Goal: Task Accomplishment & Management: Manage account settings

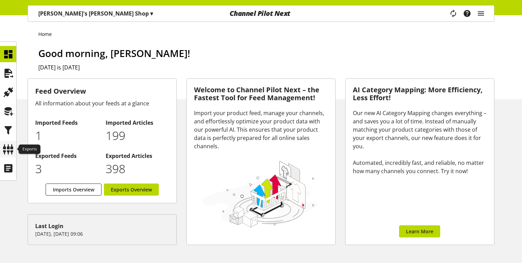
click at [9, 143] on icon at bounding box center [8, 149] width 11 height 14
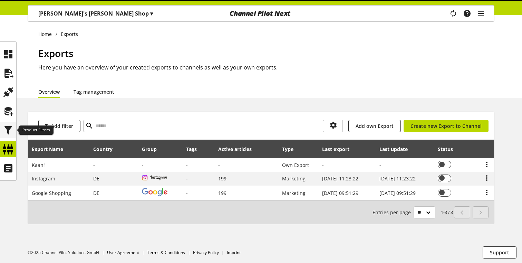
click at [8, 130] on icon at bounding box center [8, 130] width 11 height 14
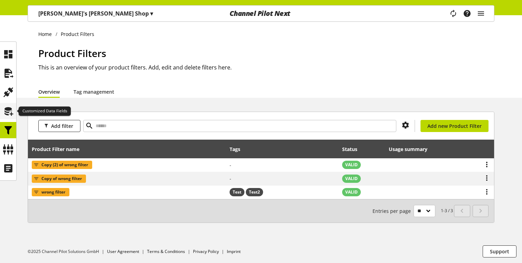
click at [7, 112] on icon at bounding box center [8, 111] width 11 height 14
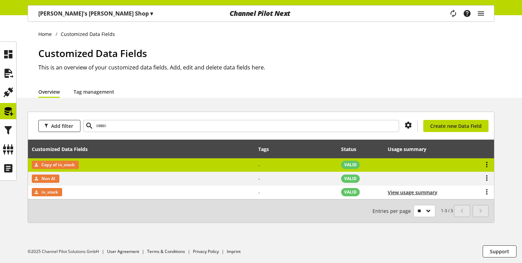
click at [258, 169] on td "-" at bounding box center [296, 165] width 83 height 14
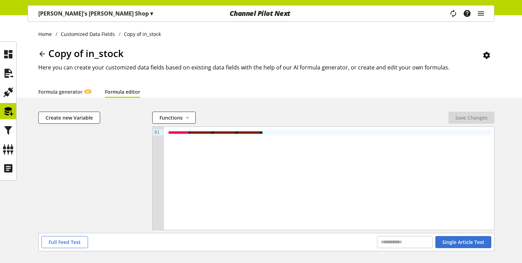
scroll to position [28, 0]
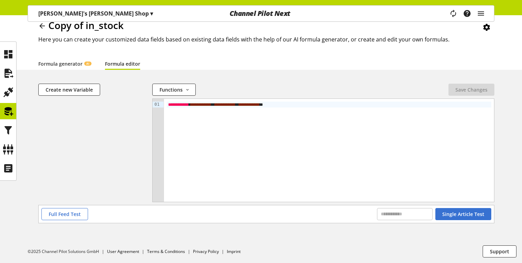
click at [176, 106] on span "**********" at bounding box center [178, 104] width 21 height 4
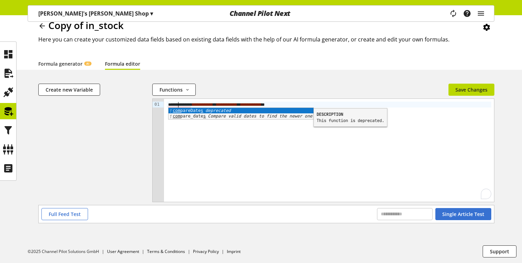
click at [76, 208] on div "Full Feed Test Single Article Test" at bounding box center [266, 214] width 455 height 18
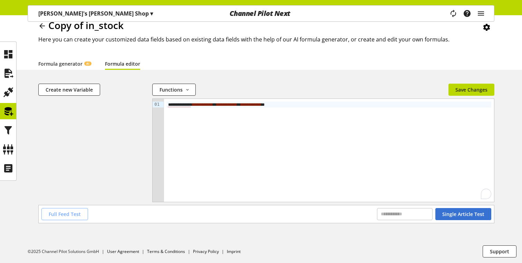
click at [75, 212] on span "Full Feed Test" at bounding box center [65, 213] width 32 height 7
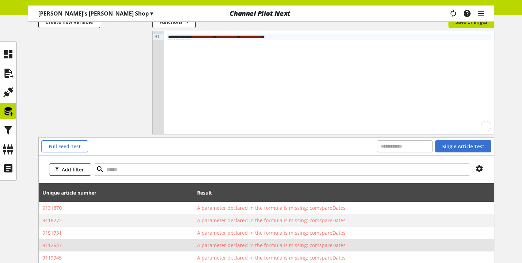
scroll to position [58, 0]
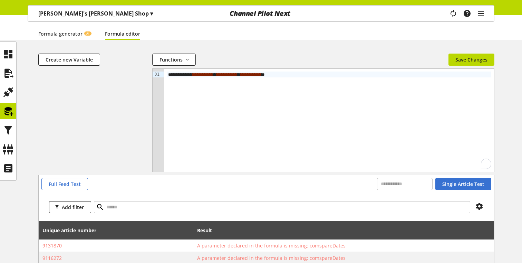
click at [179, 76] on span "**********" at bounding box center [179, 74] width 22 height 5
click at [94, 59] on button "Create new Variable" at bounding box center [69, 60] width 62 height 12
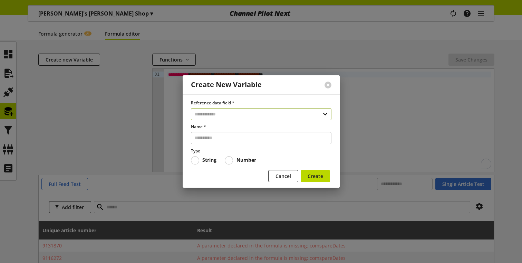
click at [258, 114] on input "text" at bounding box center [261, 114] width 141 height 12
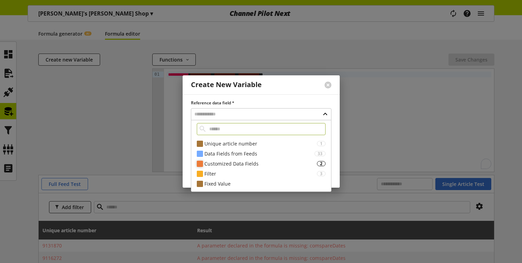
click at [257, 162] on div "Customized Data Fields" at bounding box center [260, 163] width 113 height 7
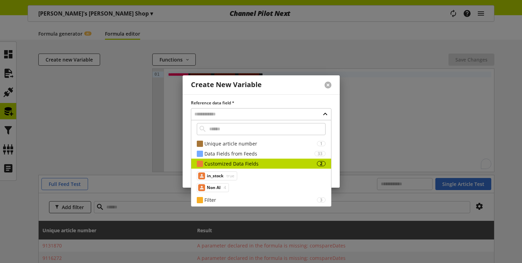
click at [328, 86] on button at bounding box center [328, 84] width 7 height 7
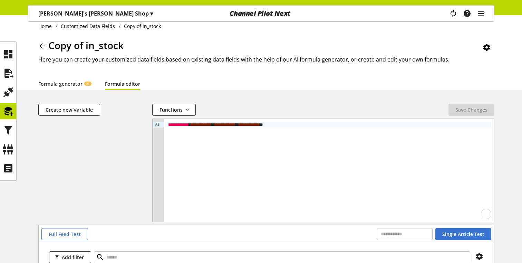
scroll to position [0, 0]
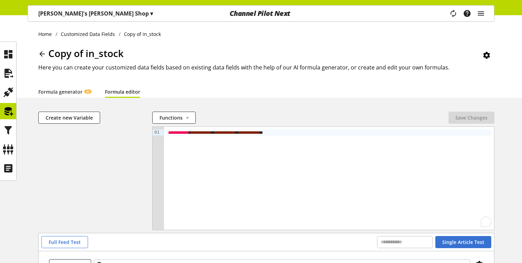
click at [41, 54] on icon at bounding box center [42, 54] width 8 height 12
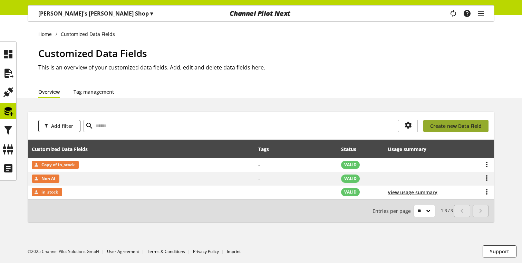
click at [445, 126] on span "Create new Data Field" at bounding box center [455, 125] width 51 height 7
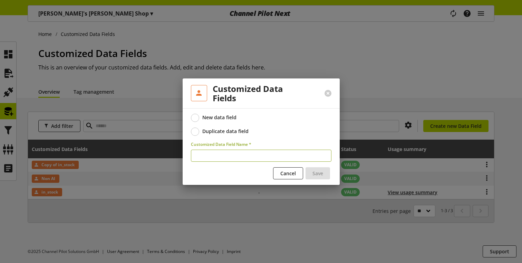
click at [229, 155] on input "text" at bounding box center [261, 156] width 141 height 12
type input "**********"
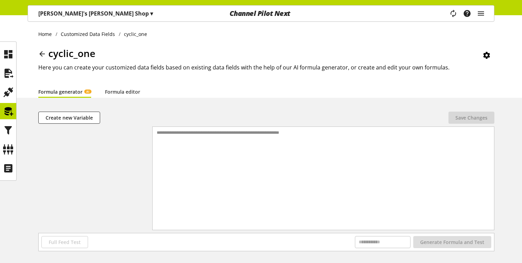
click at [40, 53] on icon at bounding box center [42, 54] width 8 height 12
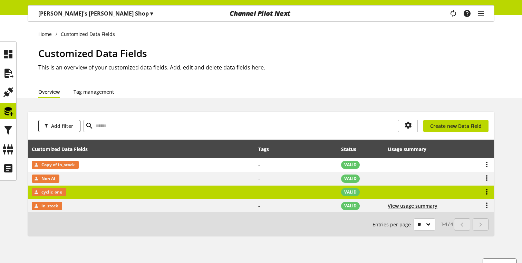
click at [487, 193] on icon at bounding box center [487, 191] width 8 height 12
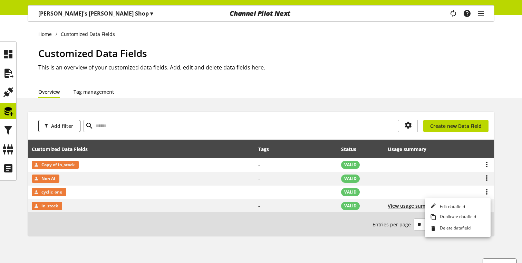
click at [503, 210] on div "Add filter You don't have permission to create a data field. Create new Data Fi…" at bounding box center [261, 182] width 522 height 141
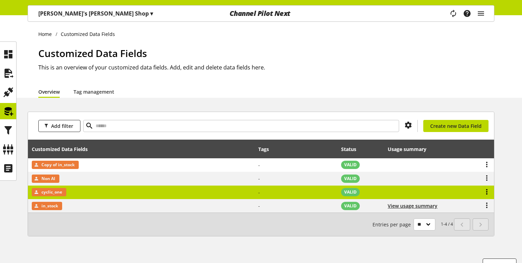
click at [487, 190] on icon at bounding box center [487, 191] width 8 height 12
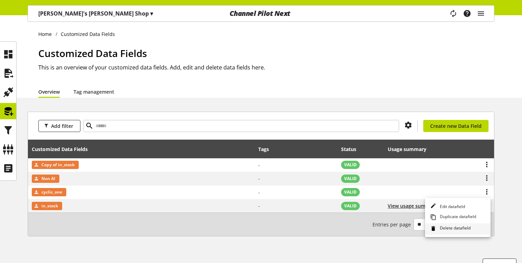
click at [449, 226] on span "Delete datafield" at bounding box center [453, 229] width 33 height 8
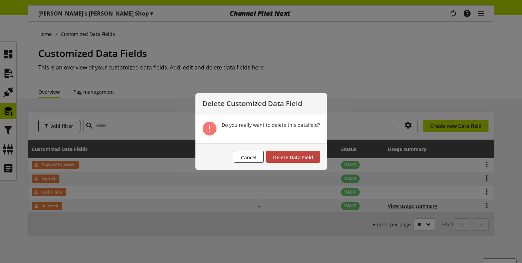
click at [308, 155] on span "Delete Data Field" at bounding box center [293, 157] width 40 height 7
